Goal: Task Accomplishment & Management: Manage account settings

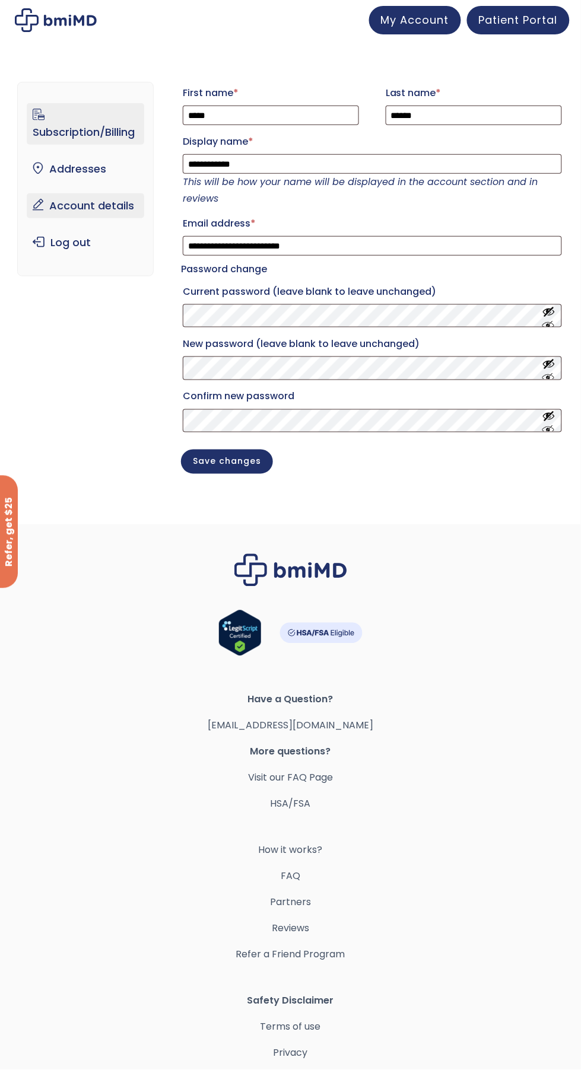
click at [51, 117] on link "Subscription/Billing" at bounding box center [85, 124] width 117 height 42
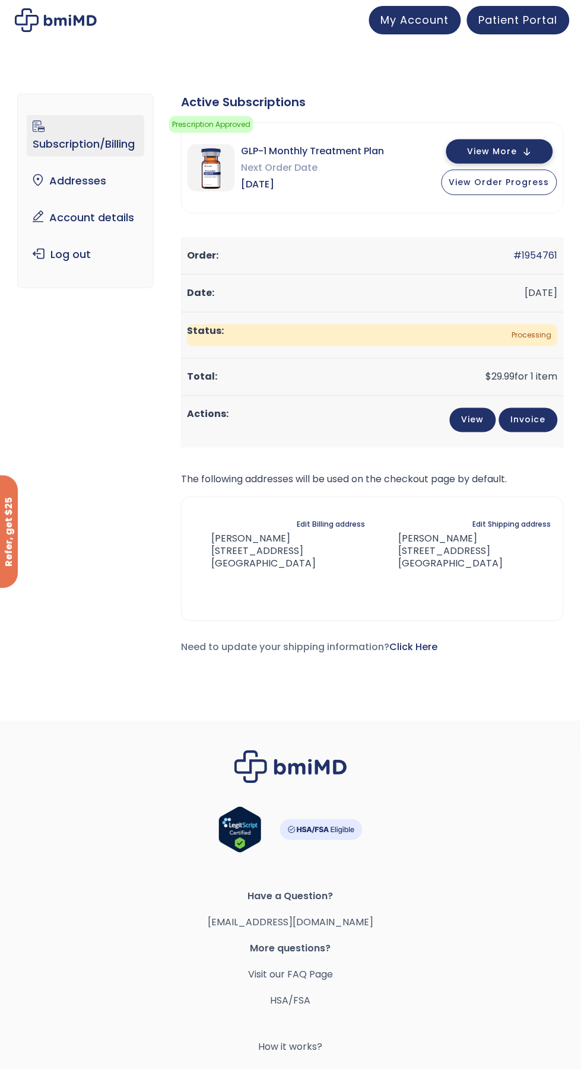
click at [523, 147] on button "View More" at bounding box center [499, 151] width 107 height 24
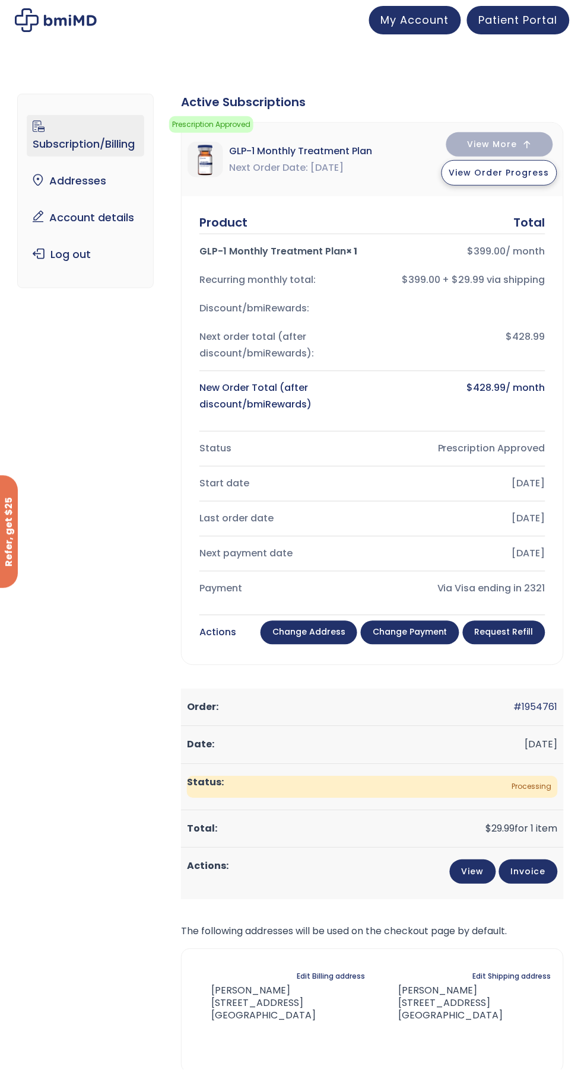
click at [541, 179] on span "View Order Progress" at bounding box center [499, 173] width 100 height 12
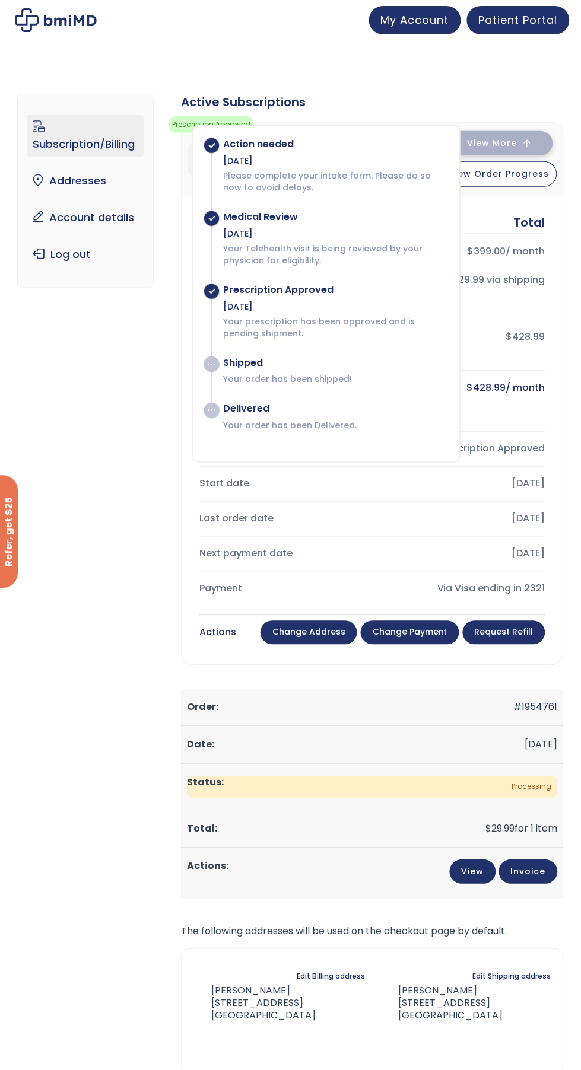
click at [502, 144] on span "View More" at bounding box center [492, 143] width 50 height 8
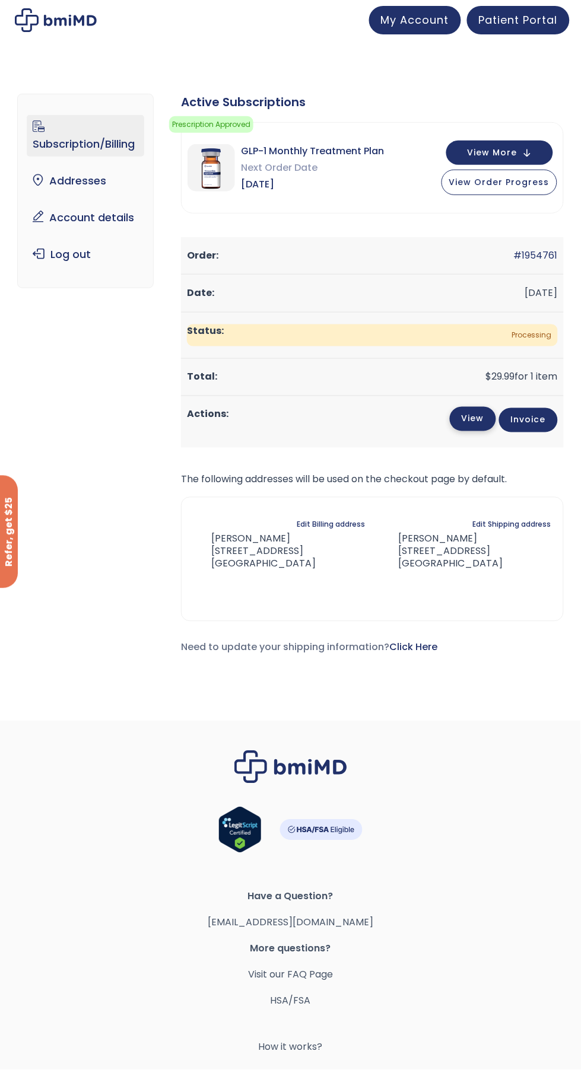
click at [461, 413] on link "View" at bounding box center [473, 419] width 46 height 24
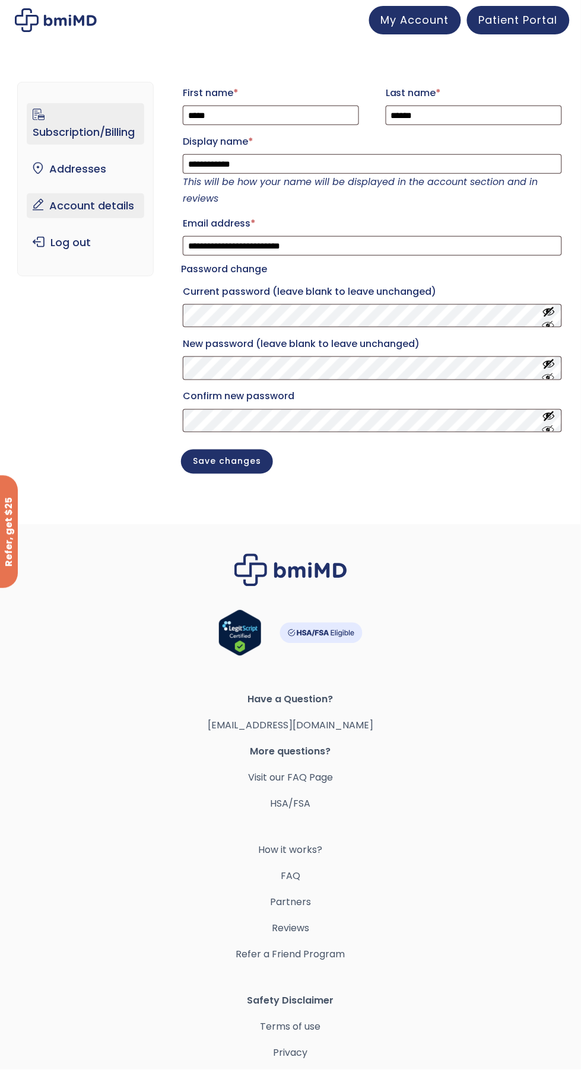
click at [76, 137] on link "Subscription/Billing" at bounding box center [85, 124] width 117 height 42
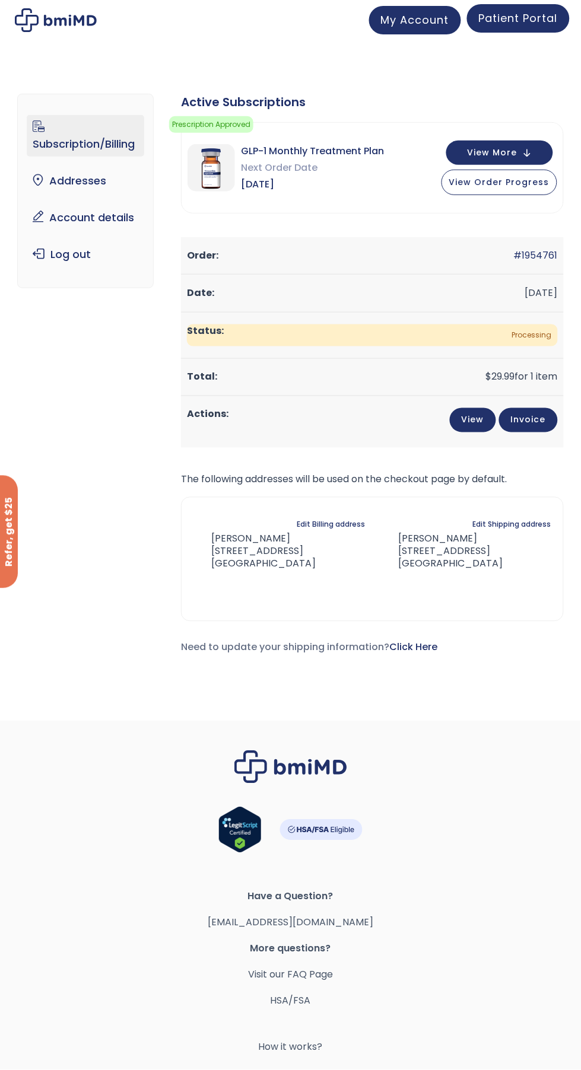
click at [553, 27] on link "Patient Portal" at bounding box center [518, 18] width 103 height 28
click at [79, 122] on link "Subscription/Billing" at bounding box center [85, 136] width 117 height 42
